Goal: Information Seeking & Learning: Learn about a topic

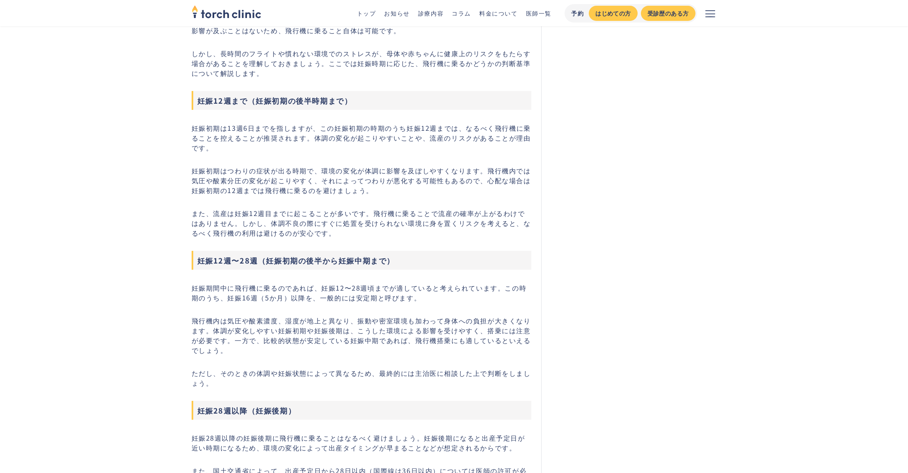
scroll to position [446, 0]
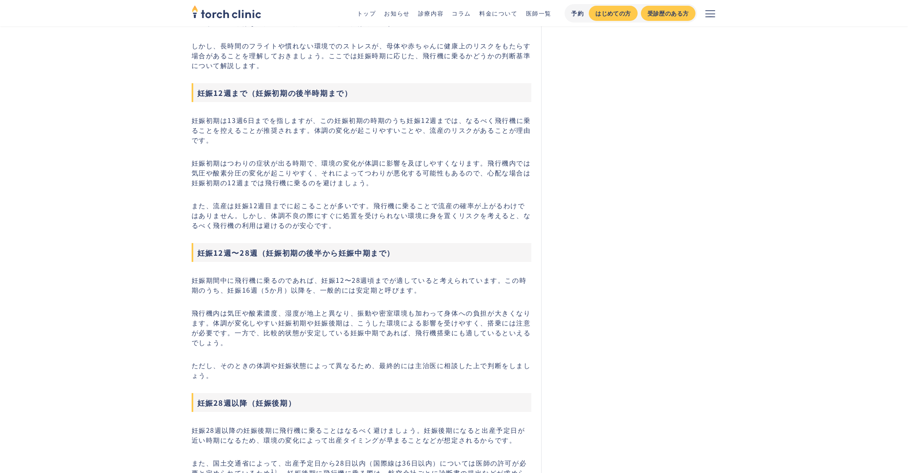
drag, startPoint x: 195, startPoint y: 117, endPoint x: 398, endPoint y: 217, distance: 226.0
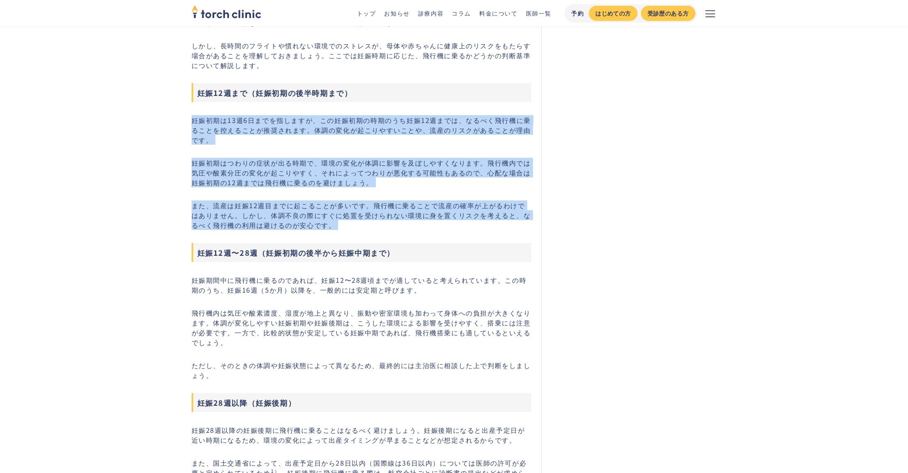
drag, startPoint x: 398, startPoint y: 233, endPoint x: 360, endPoint y: 107, distance: 132.1
drag, startPoint x: 359, startPoint y: 135, endPoint x: 370, endPoint y: 233, distance: 97.9
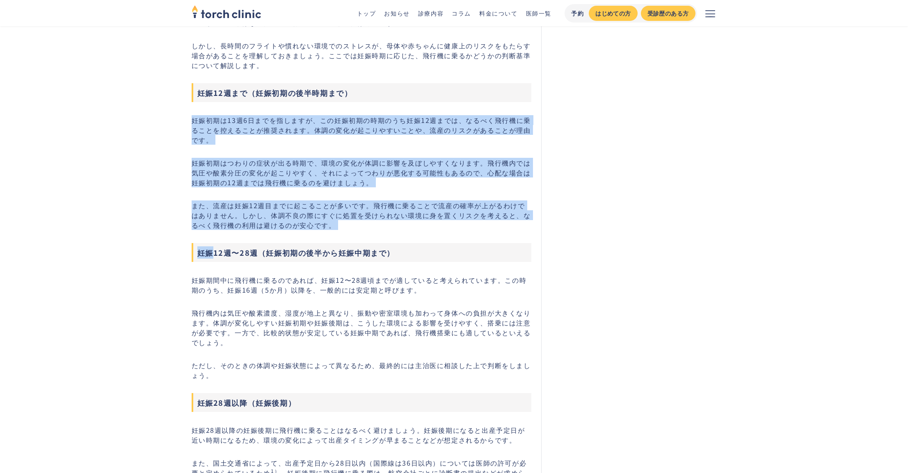
drag, startPoint x: 370, startPoint y: 233, endPoint x: 383, endPoint y: 108, distance: 125.4
drag, startPoint x: 381, startPoint y: 138, endPoint x: 377, endPoint y: 228, distance: 89.9
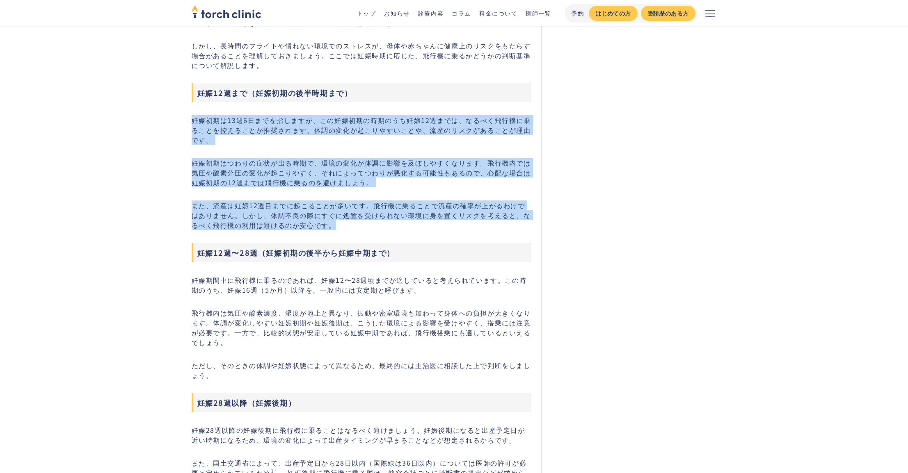
click at [377, 228] on p "また、流産は妊娠12週目までに起こることが多いです。飛行機に乗ることで流産の確率が上がるわけではありません。しかし、体調不良の際にすぐに処置を受けられない環境…" at bounding box center [362, 216] width 340 height 30
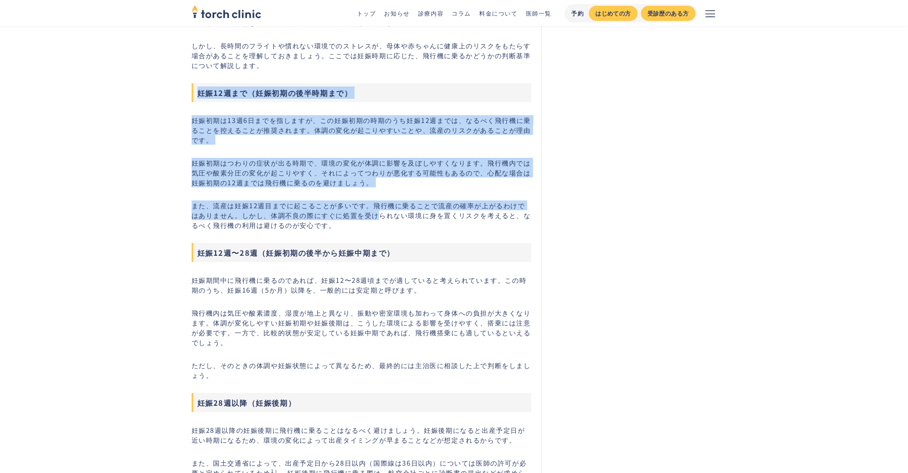
drag, startPoint x: 373, startPoint y: 219, endPoint x: 387, endPoint y: 77, distance: 143.5
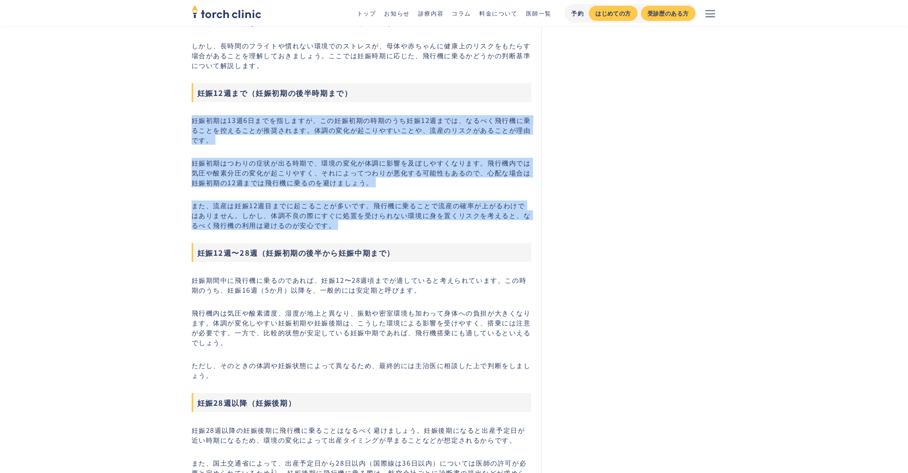
drag, startPoint x: 389, startPoint y: 106, endPoint x: 394, endPoint y: 241, distance: 134.6
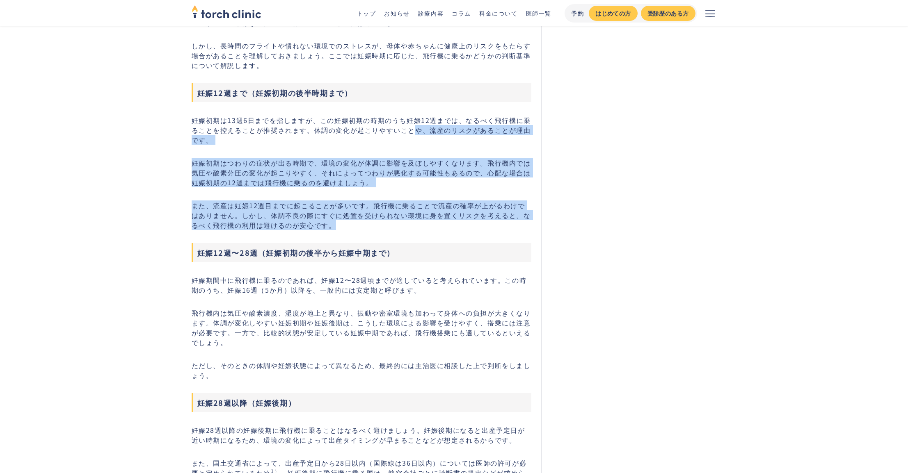
drag, startPoint x: 397, startPoint y: 230, endPoint x: 411, endPoint y: 122, distance: 108.5
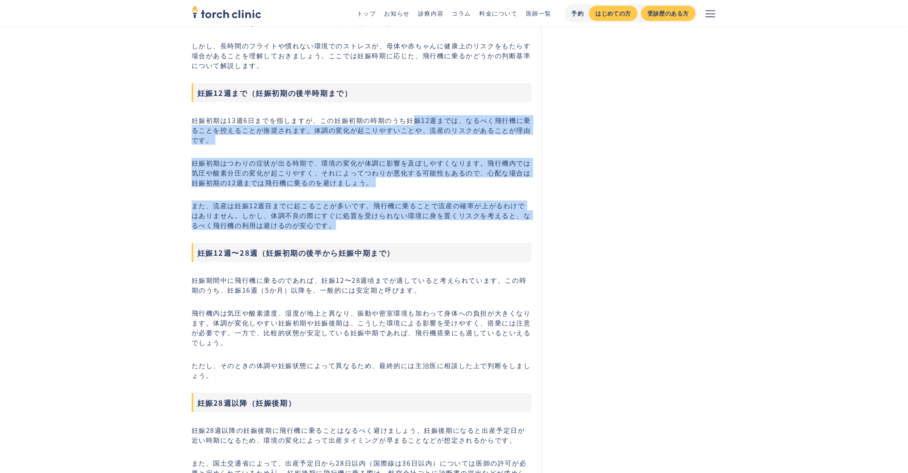
click at [411, 122] on p "妊娠初期は13週6日までを指しますが、この妊娠初期の時期のうち妊娠12週までは、なるべく飛行機に乗ることを控えることが推奨されます。体調の変化が起こりやすいこ…" at bounding box center [362, 130] width 340 height 30
